Goal: Find specific page/section: Find specific page/section

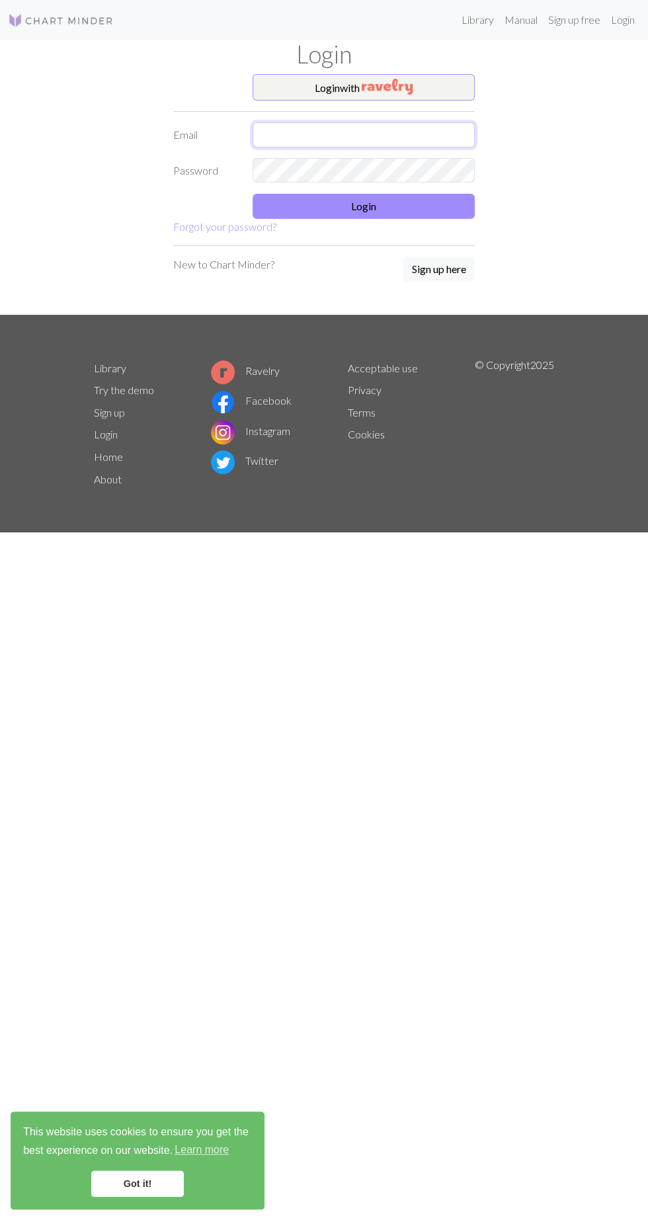
click at [429, 135] on input "text" at bounding box center [364, 134] width 222 height 25
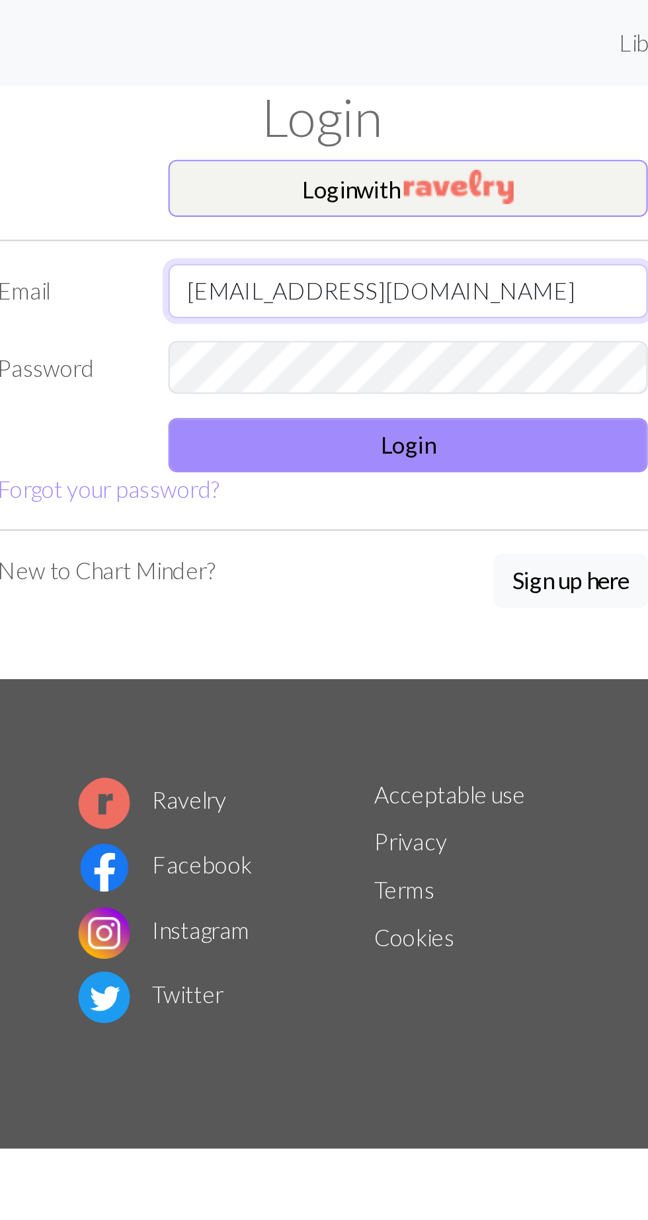
type input "[EMAIL_ADDRESS][DOMAIN_NAME]"
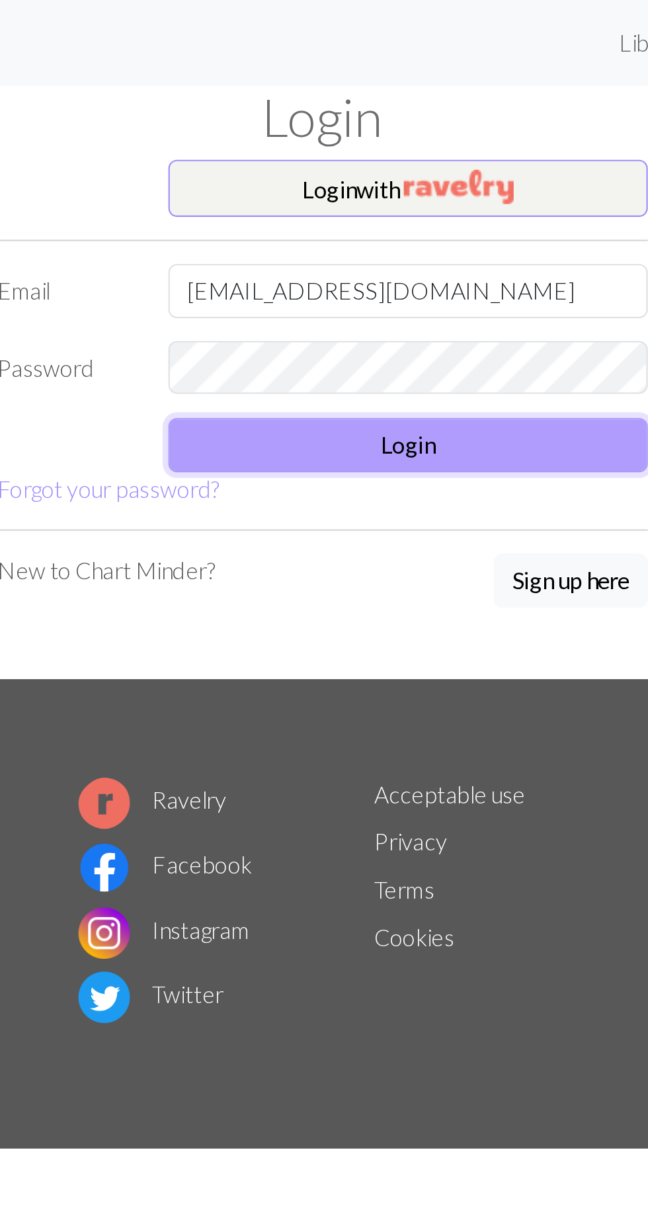
click at [440, 209] on button "Login" at bounding box center [364, 206] width 222 height 25
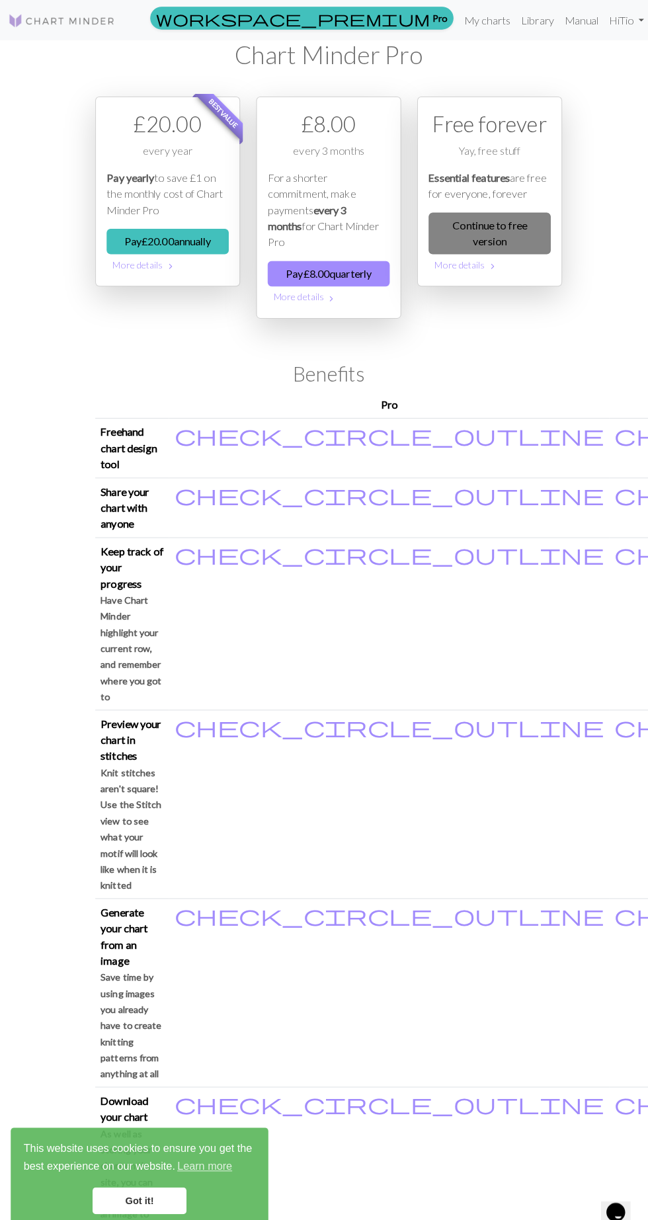
click at [501, 233] on link "Continue to free version" at bounding box center [483, 230] width 120 height 41
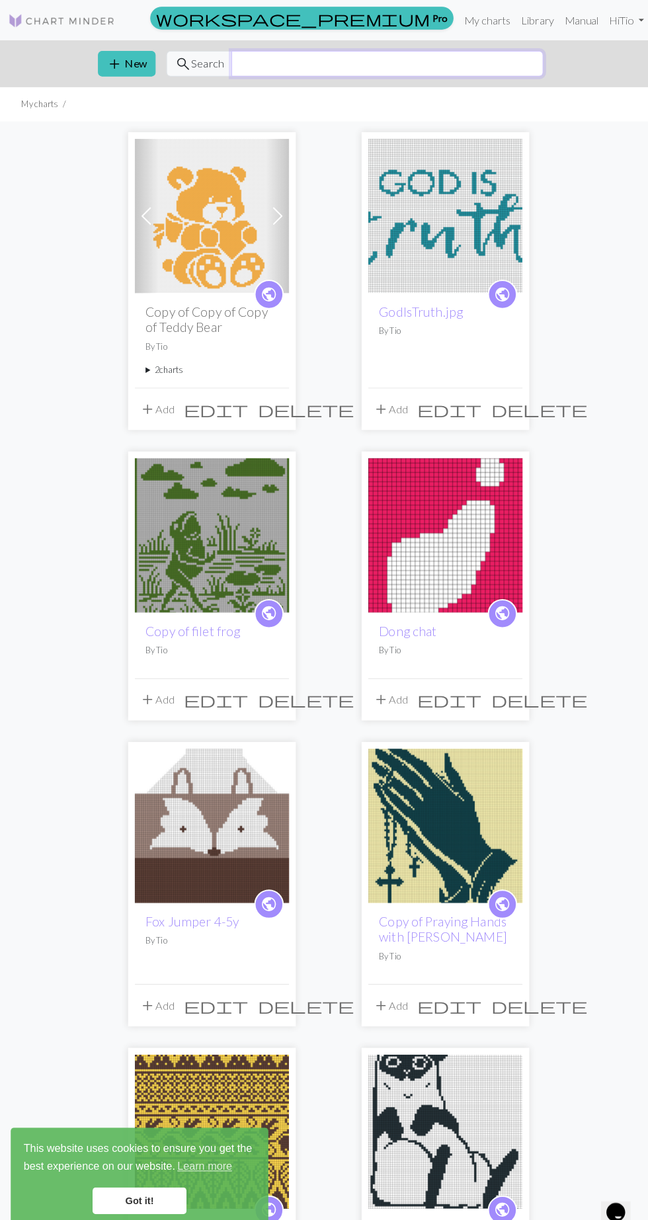
click at [400, 65] on input "text" at bounding box center [382, 62] width 308 height 25
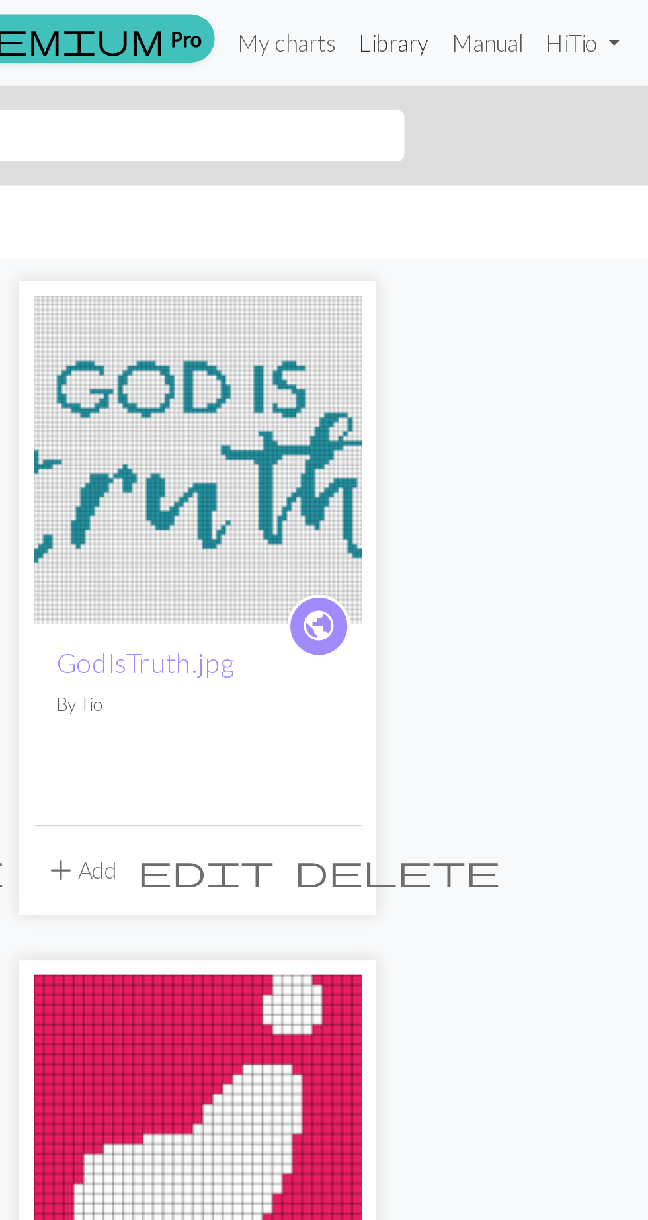
click at [534, 22] on link "Library" at bounding box center [530, 20] width 43 height 26
click at [530, 22] on link "Library" at bounding box center [530, 20] width 43 height 26
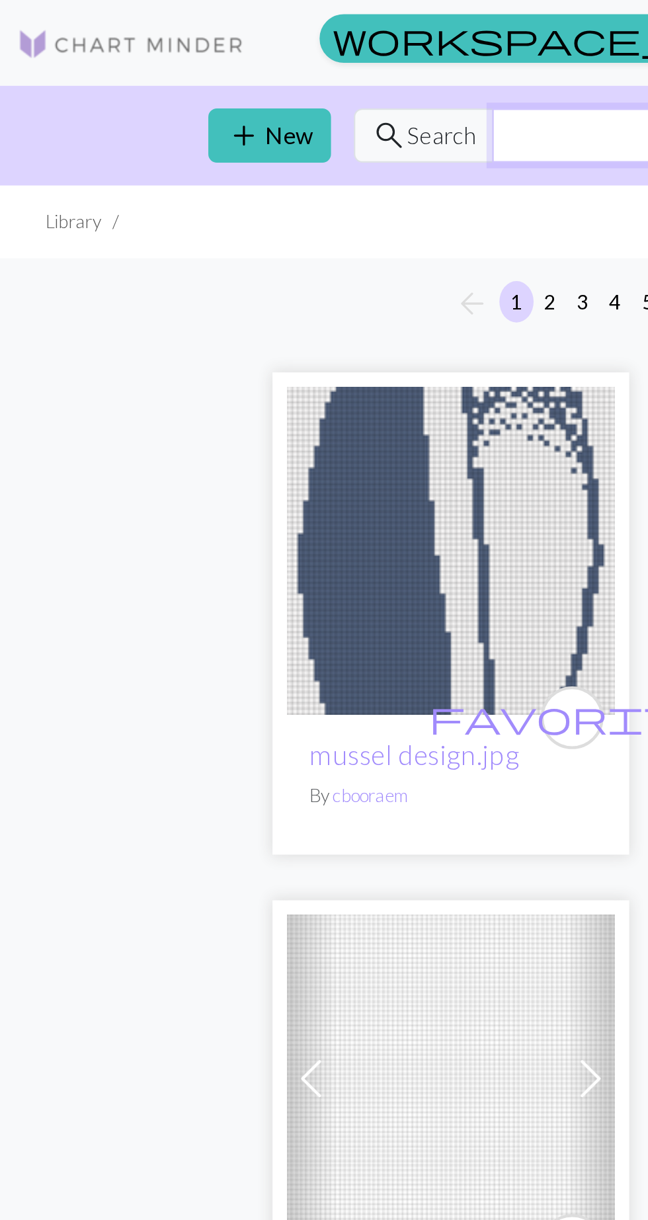
click at [237, 64] on input "text" at bounding box center [273, 62] width 91 height 25
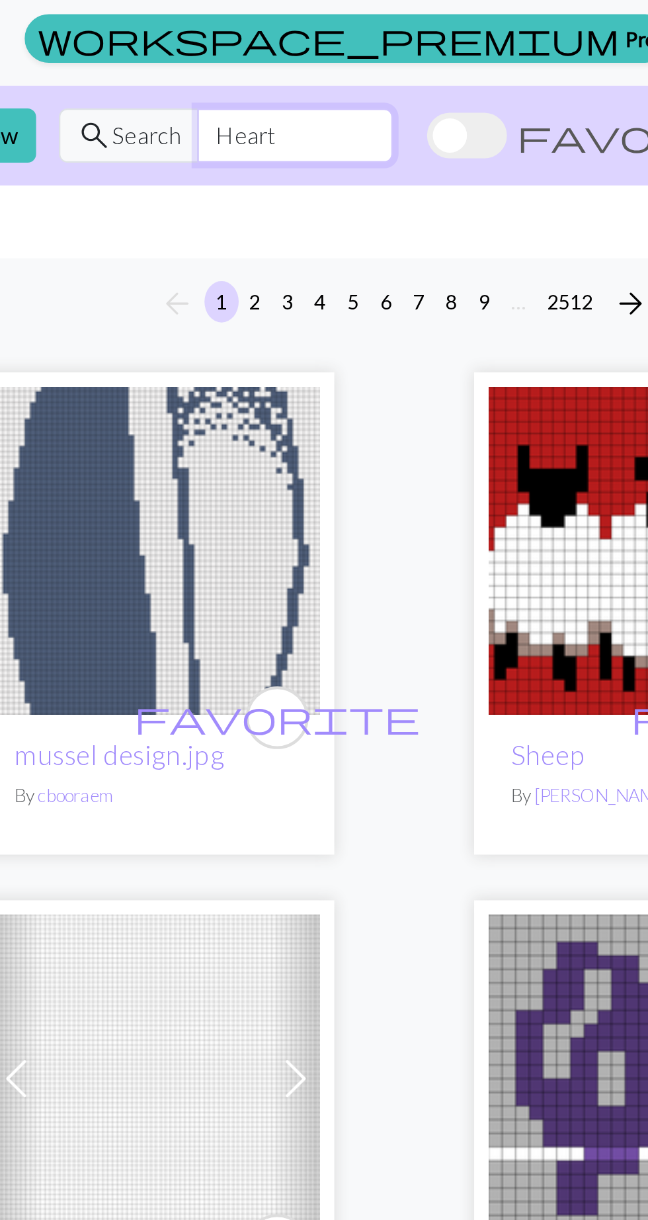
type input "Heart"
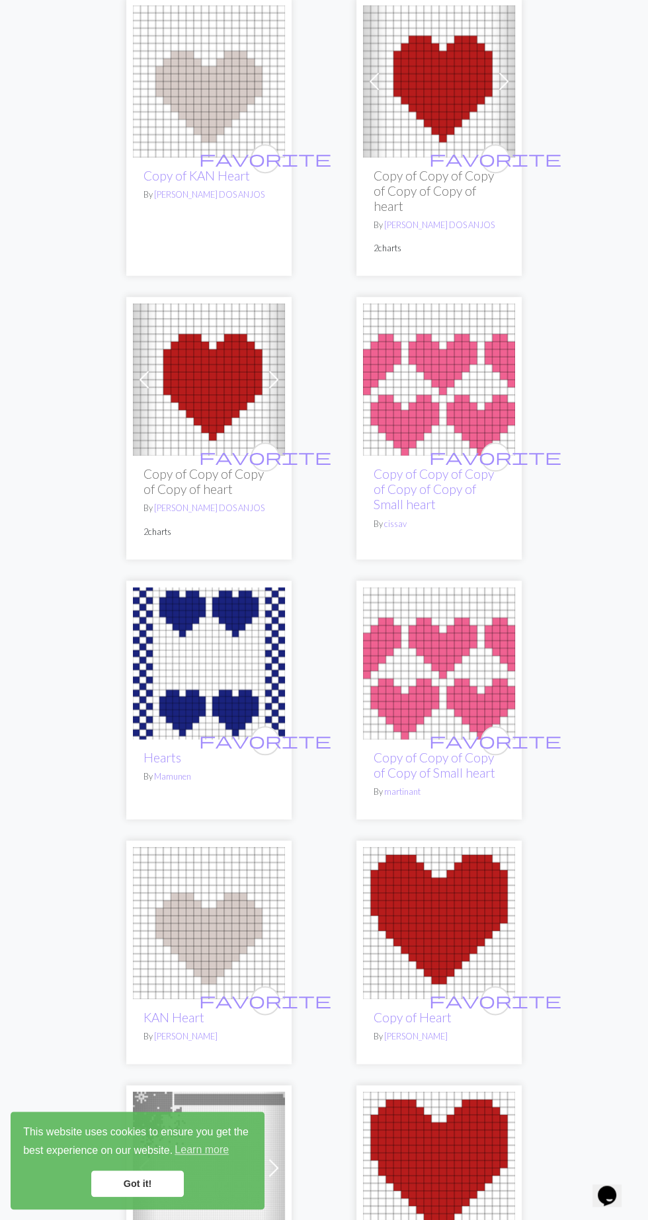
scroll to position [3798, 0]
